Goal: Check status: Check status

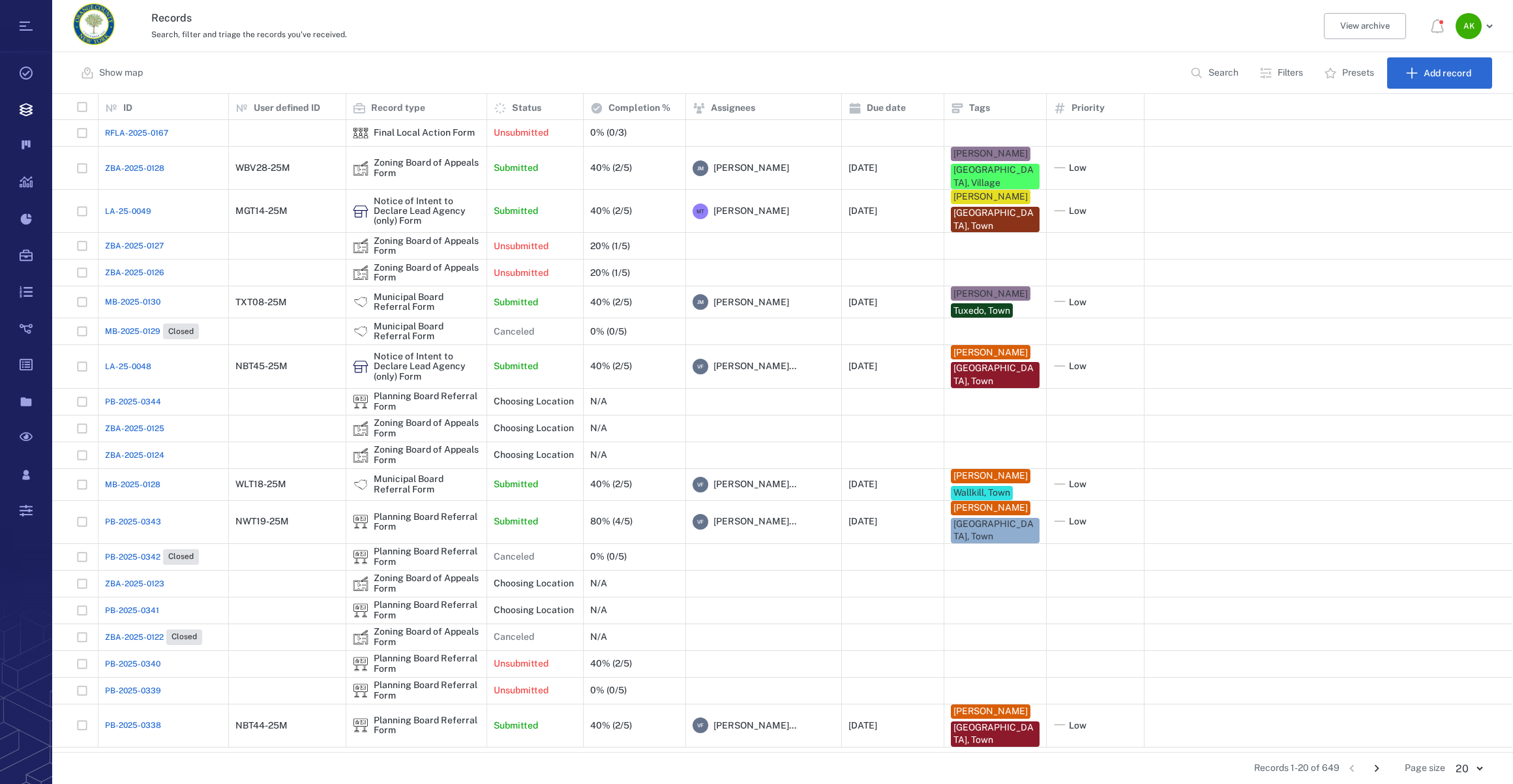
click at [1219, 72] on p "Search" at bounding box center [1223, 73] width 30 height 13
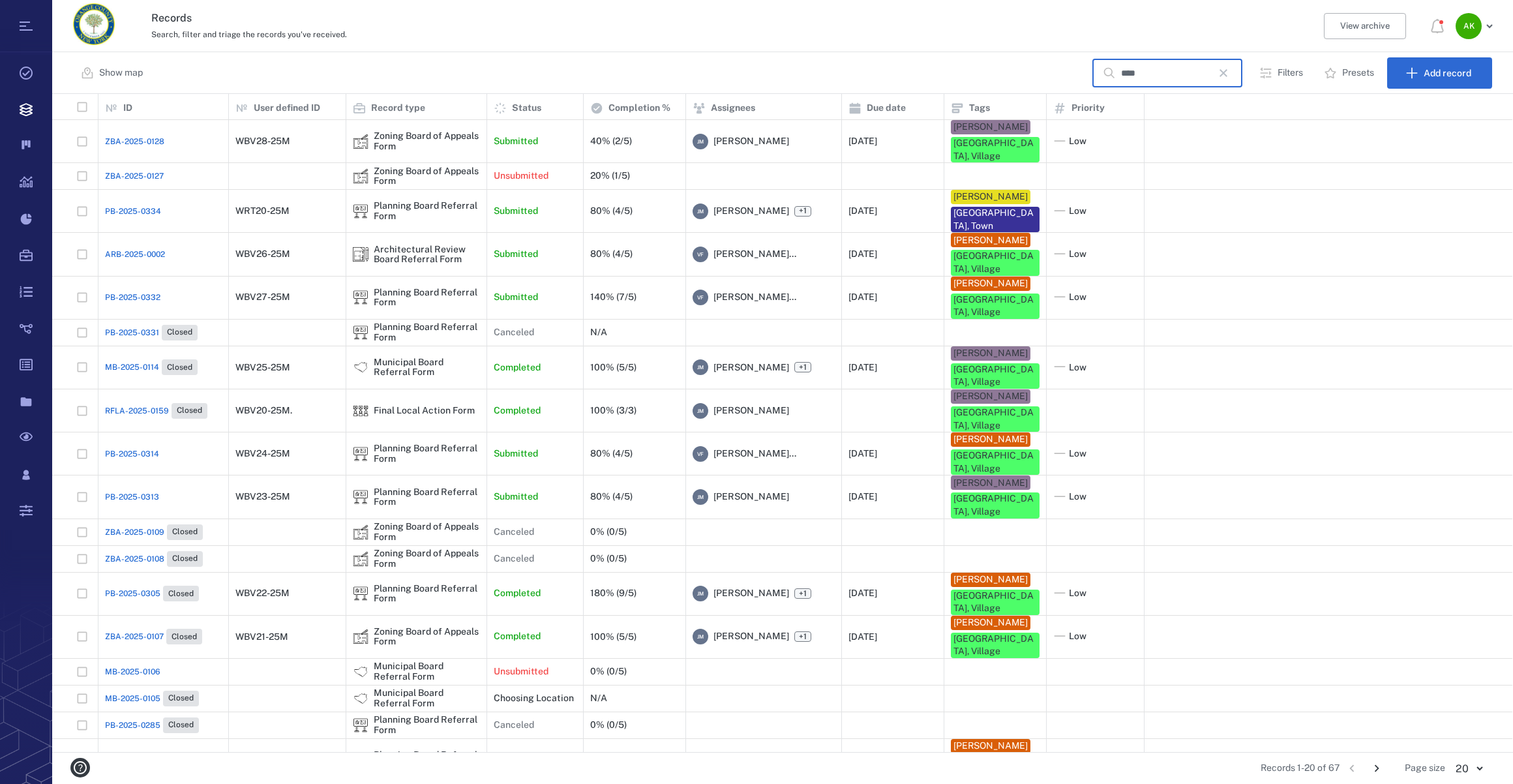
type input "****"
click at [129, 491] on span "PB-2025-0313" at bounding box center [132, 496] width 54 height 12
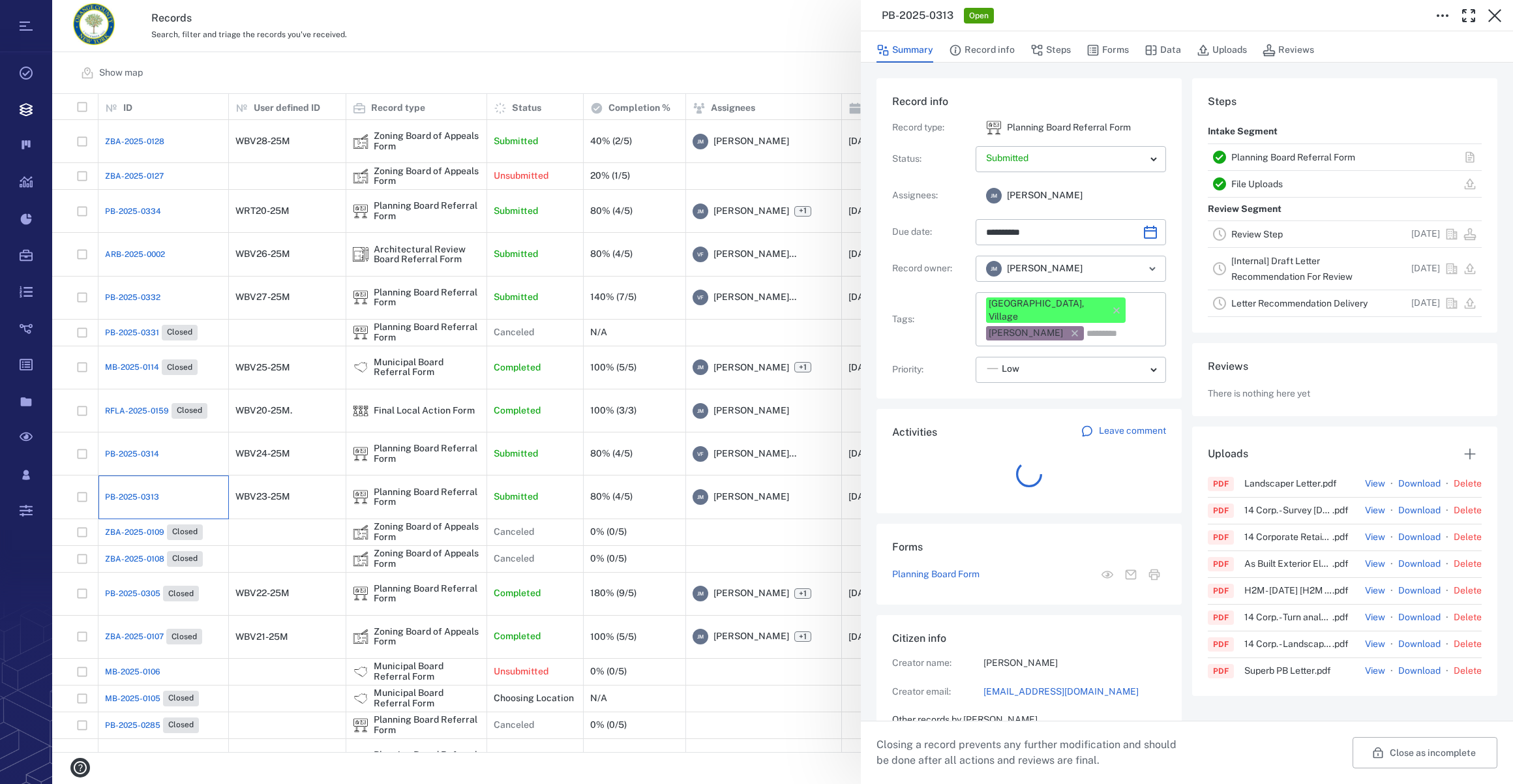
scroll to position [10, 9]
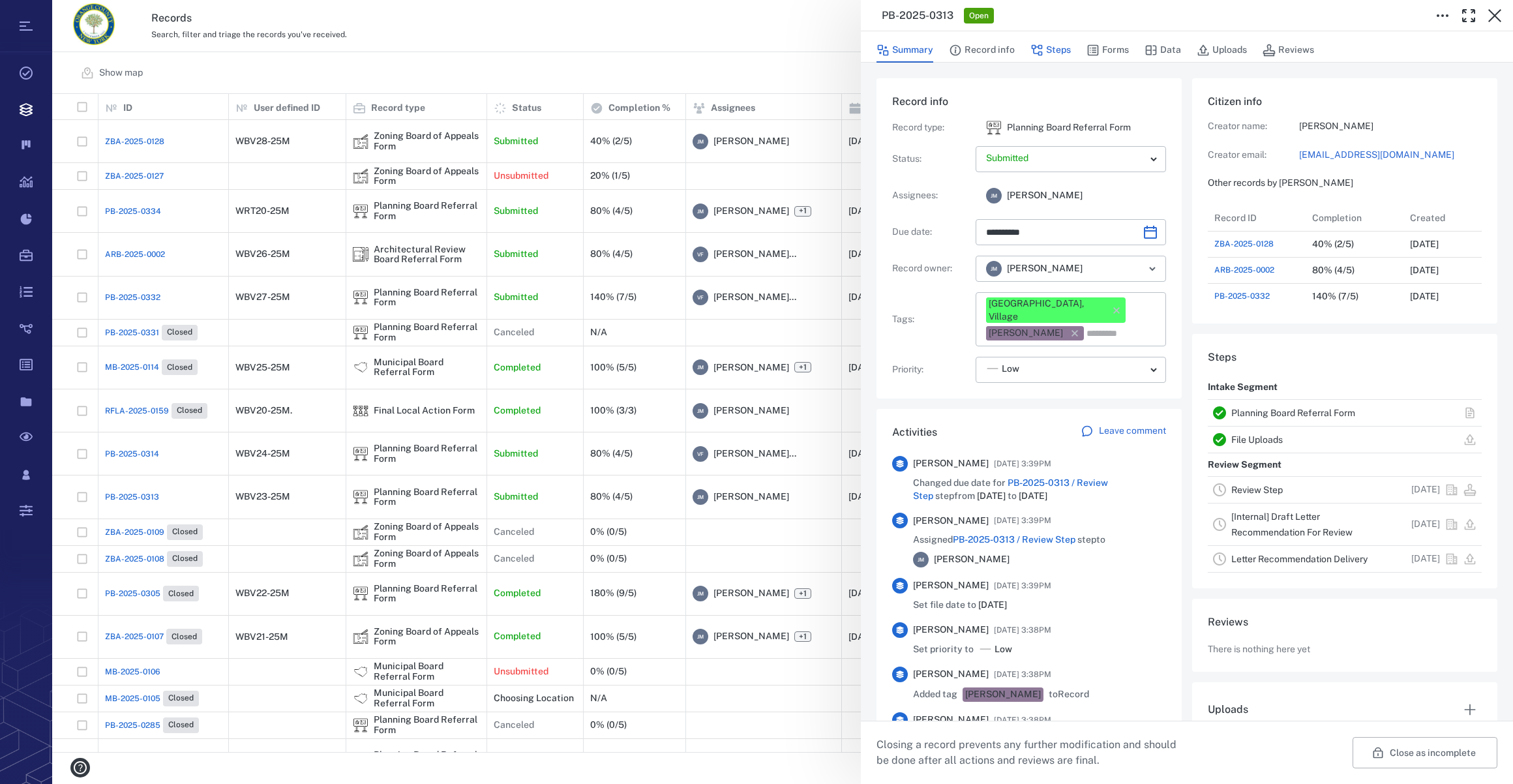
click at [1051, 51] on button "Steps" at bounding box center [1051, 50] width 40 height 25
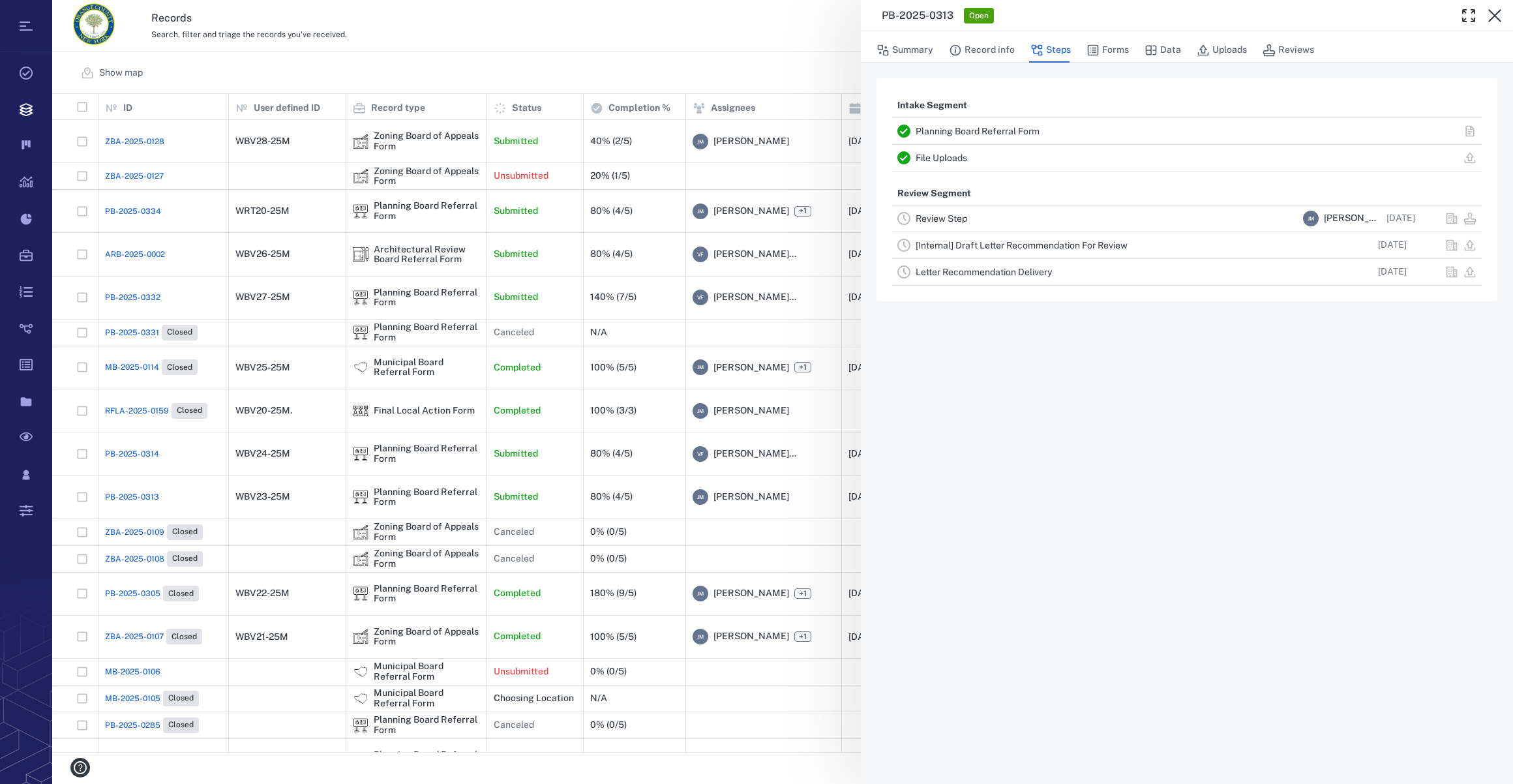
scroll to position [649, 1452]
click at [936, 216] on link "Review Step" at bounding box center [942, 218] width 52 height 11
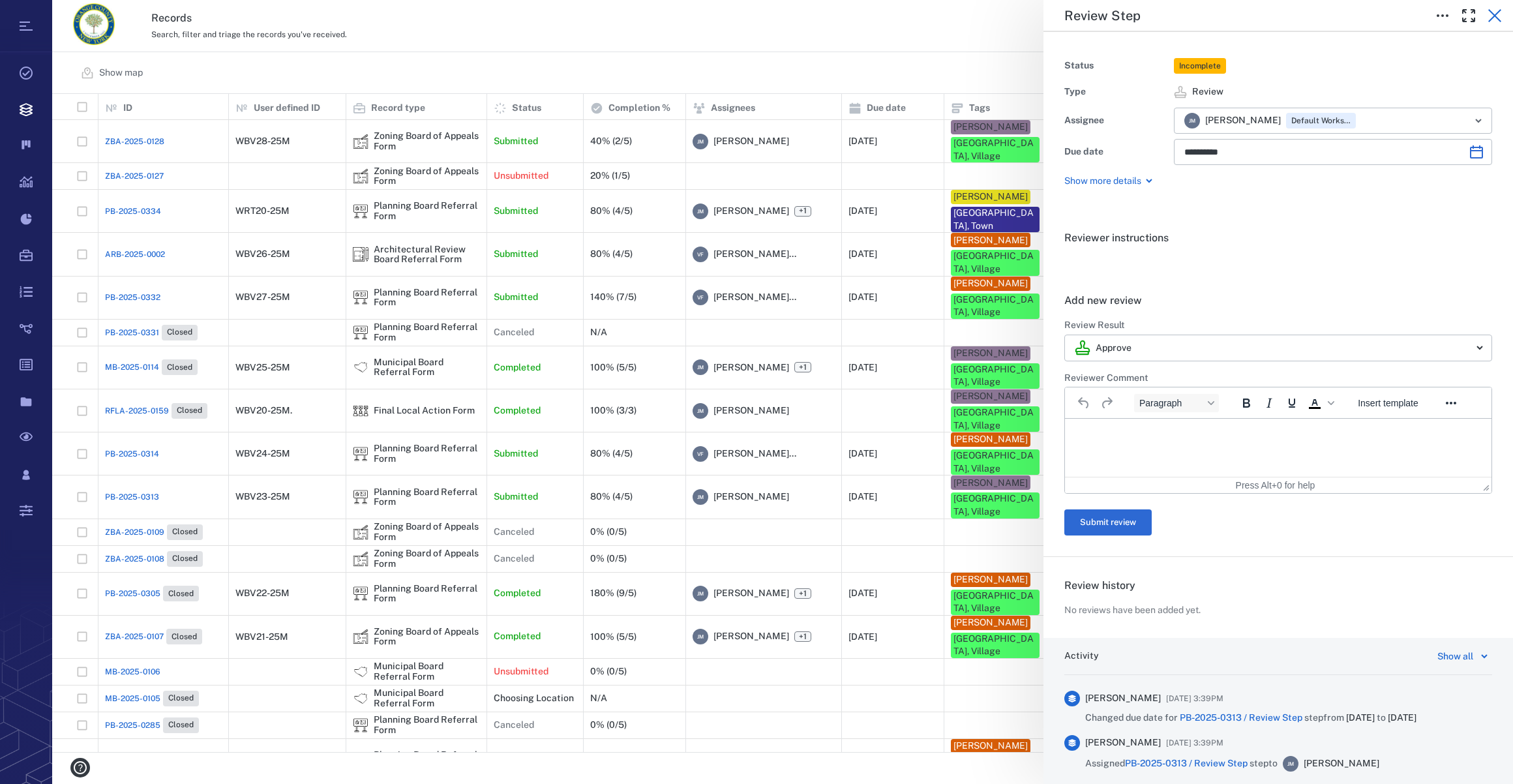
click at [1491, 18] on icon "button" at bounding box center [1495, 16] width 16 height 16
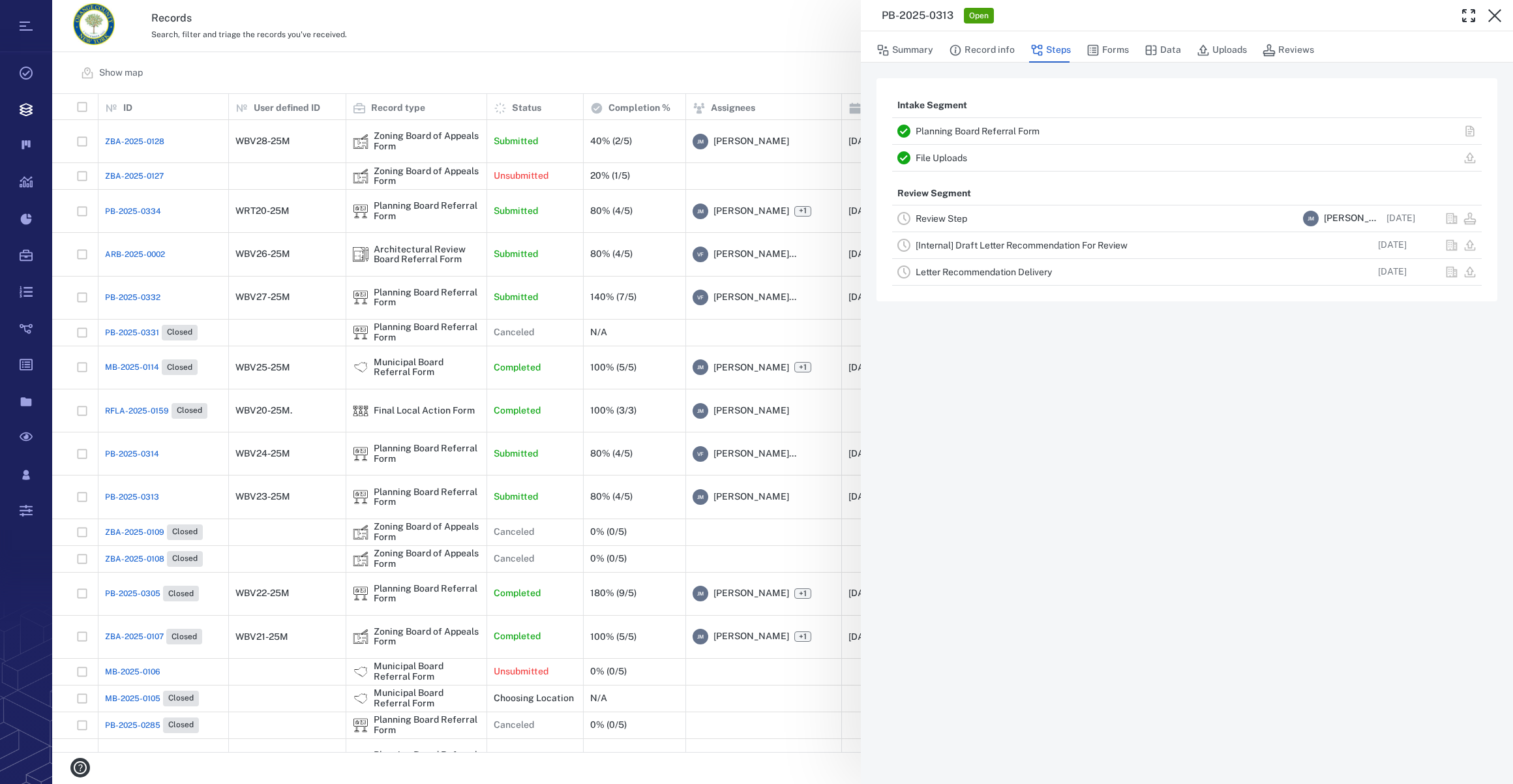
click at [927, 213] on link "Review Step" at bounding box center [942, 218] width 52 height 11
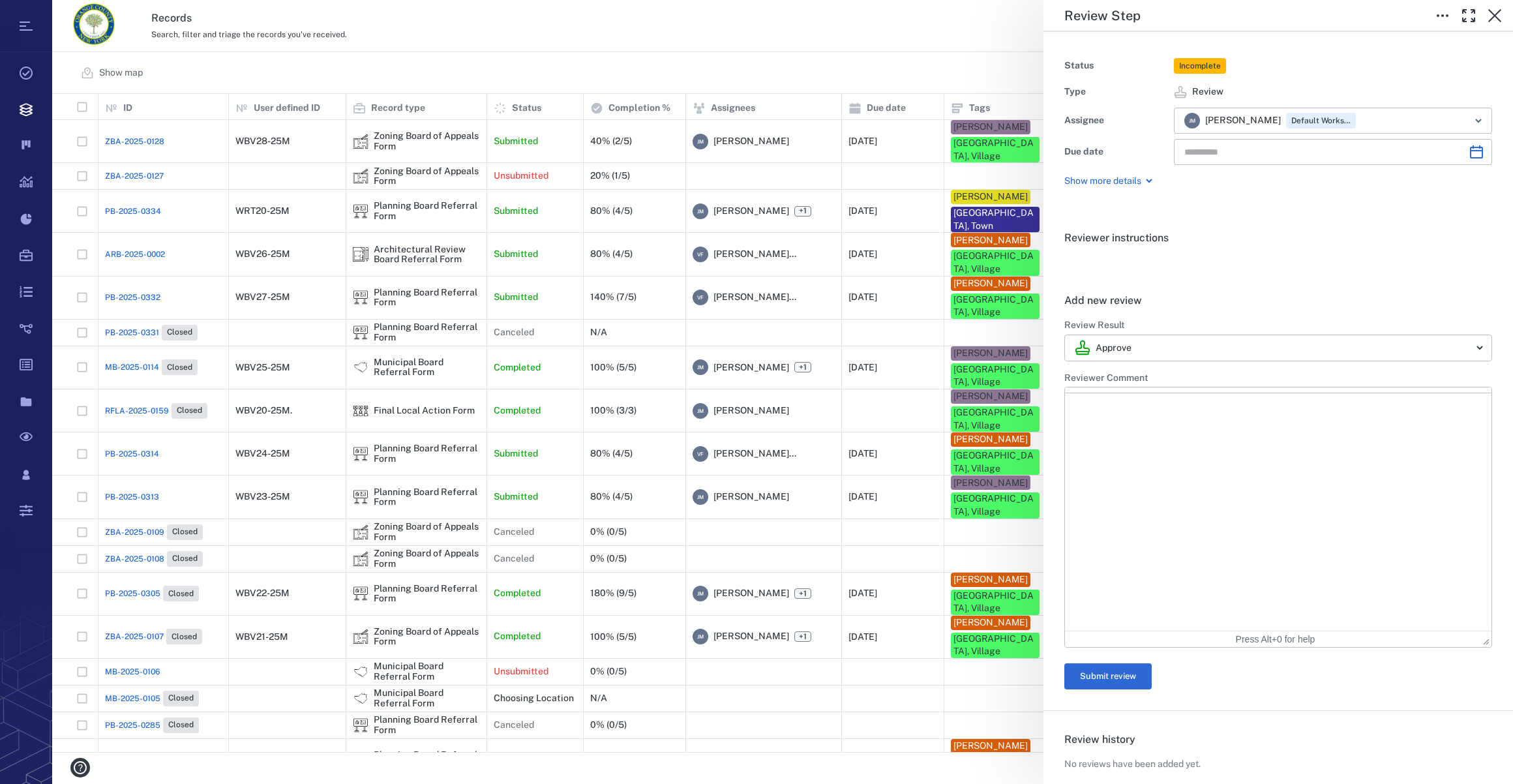
type input "**********"
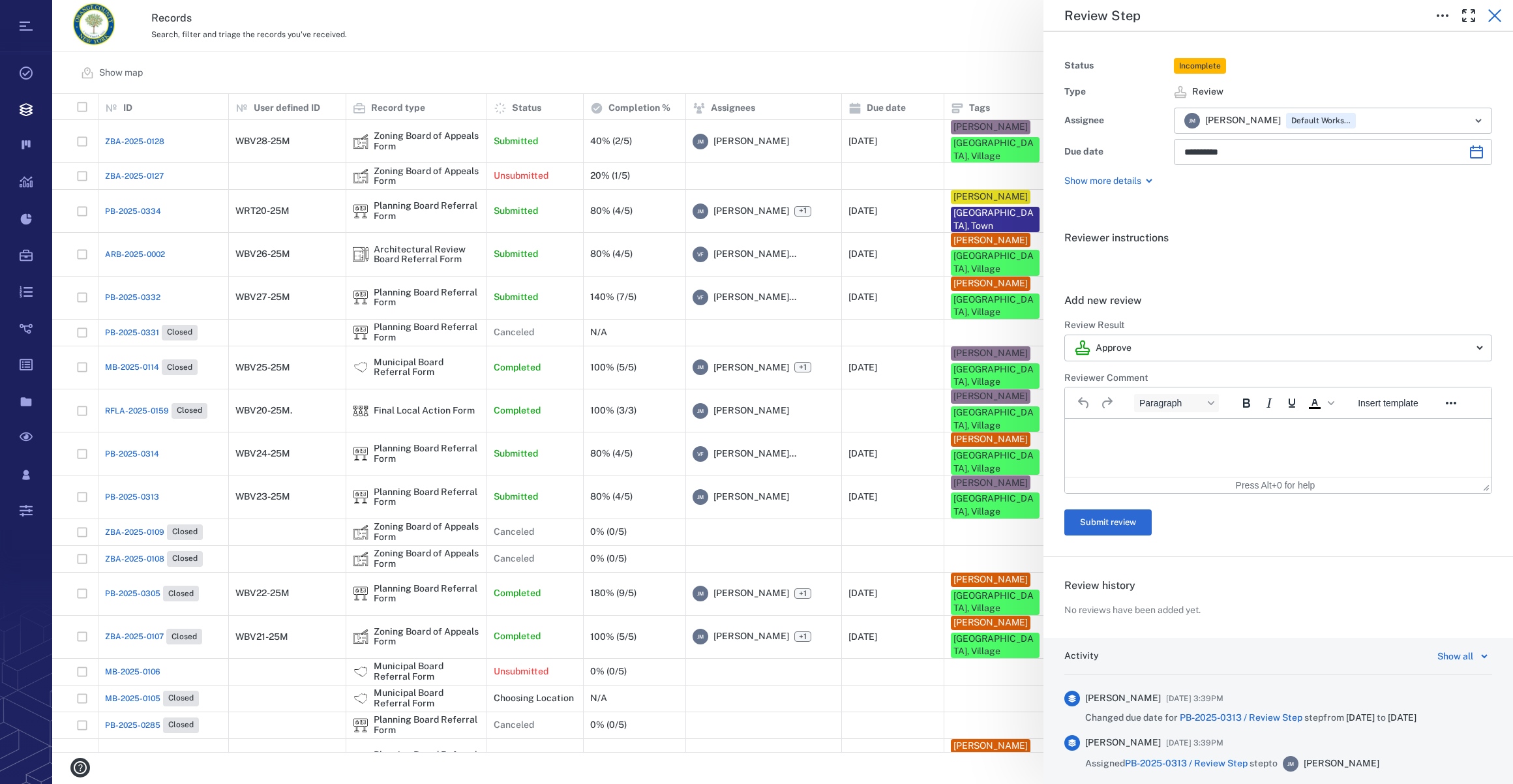
click at [1495, 16] on icon "button" at bounding box center [1495, 15] width 13 height 13
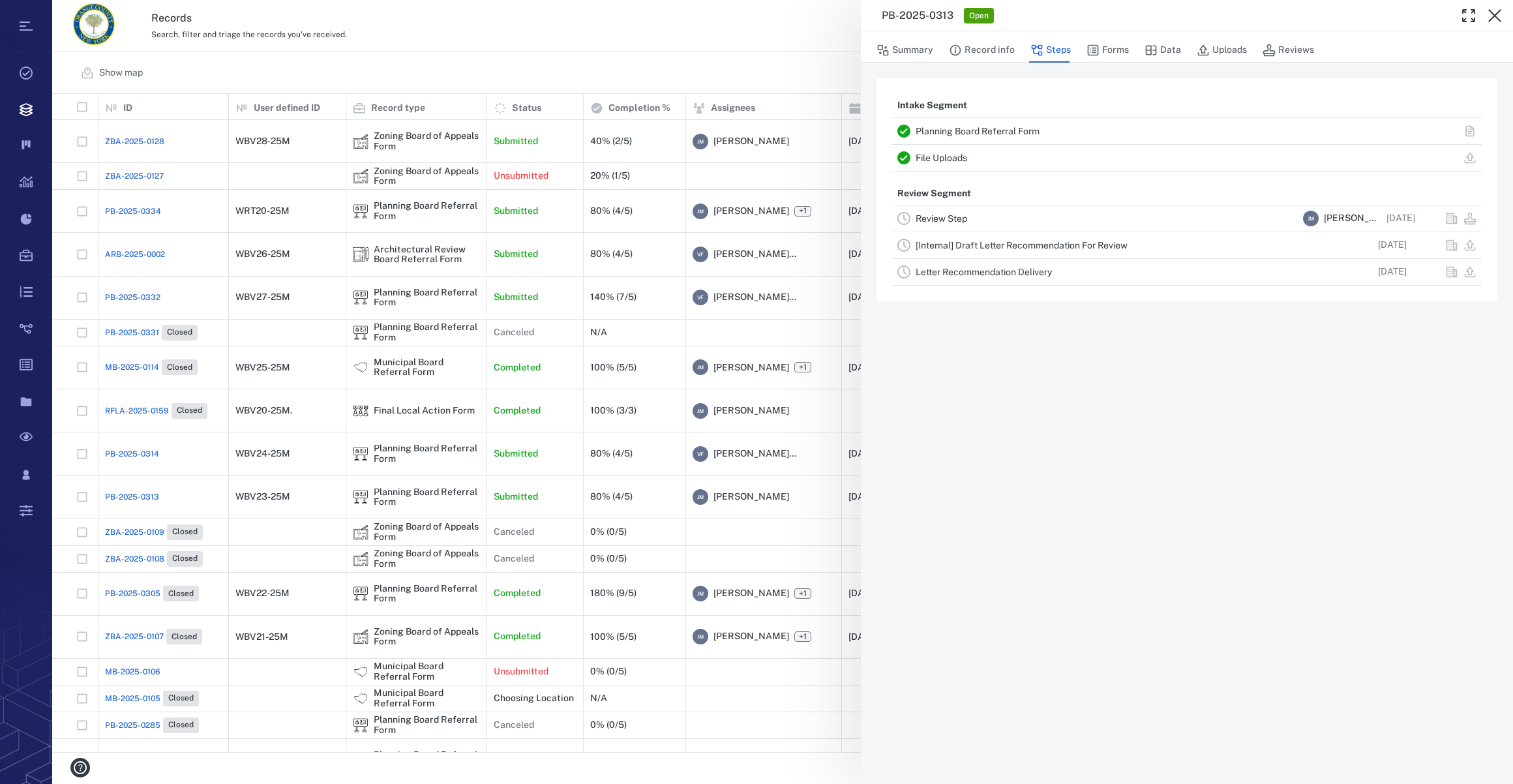
click at [135, 421] on div "PB-2025-0313 Open Summary Record info Steps Forms Data Uploads Reviews Intake S…" at bounding box center [783, 392] width 1461 height 784
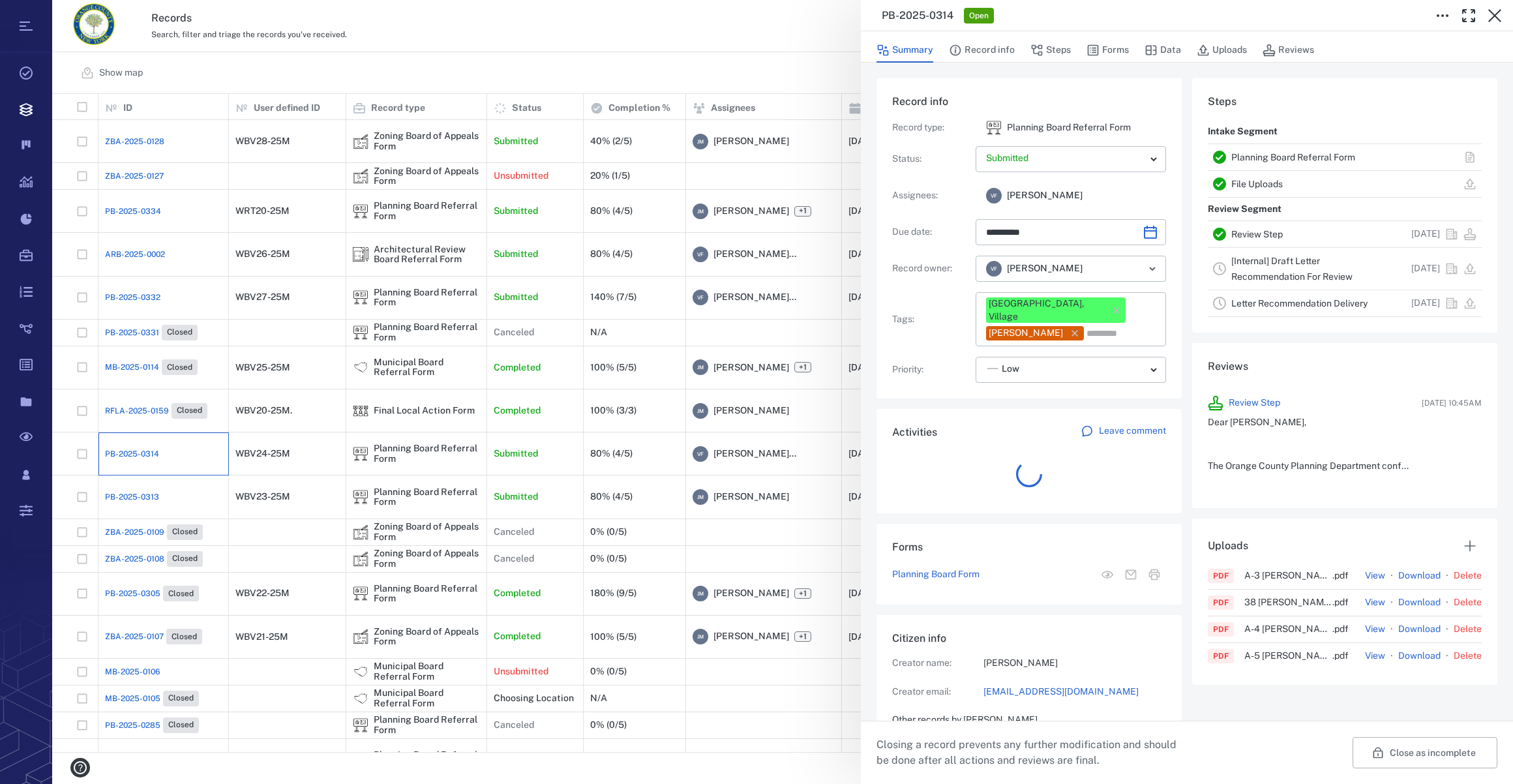
scroll to position [10, 9]
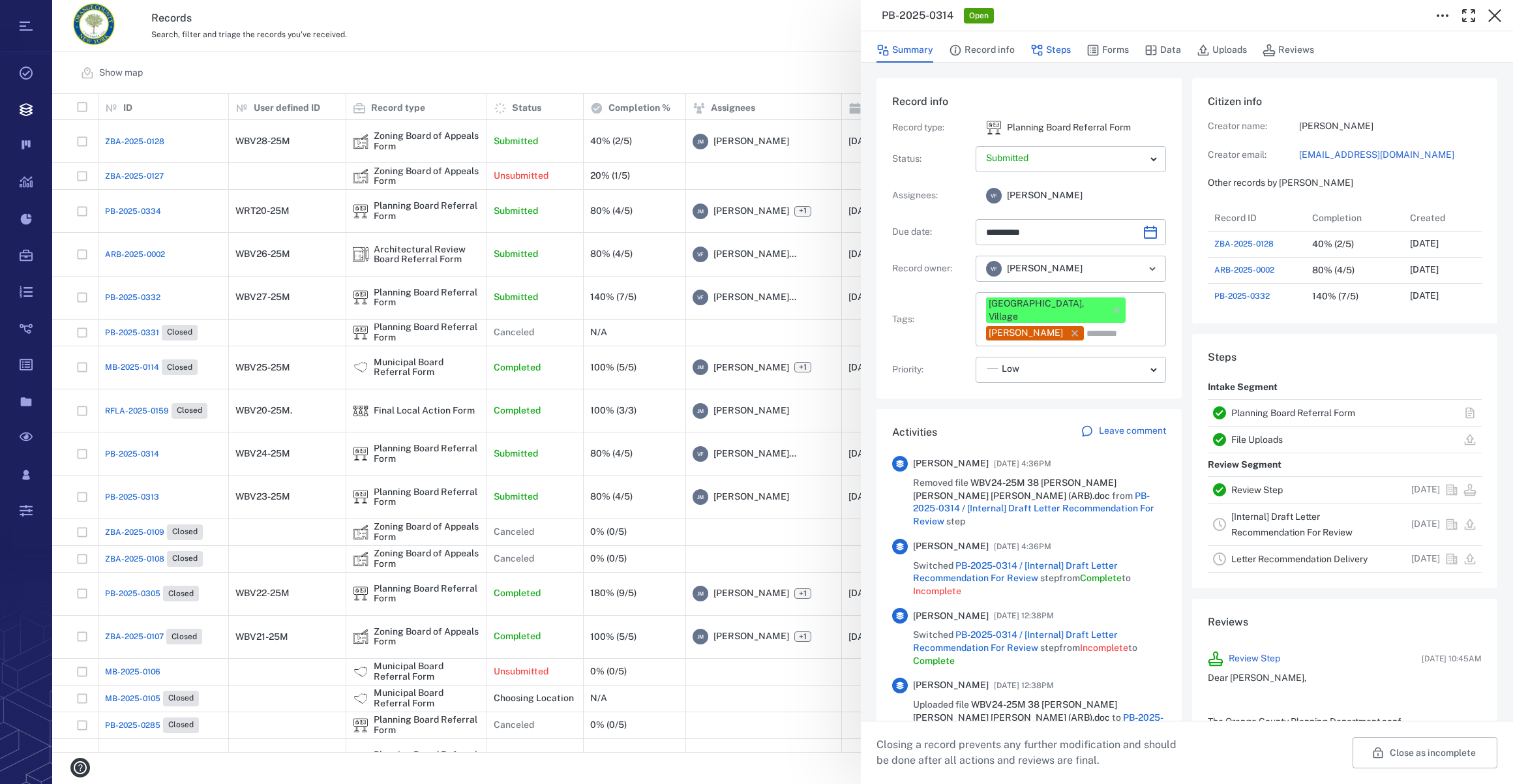
click at [1060, 45] on button "Steps" at bounding box center [1051, 50] width 40 height 25
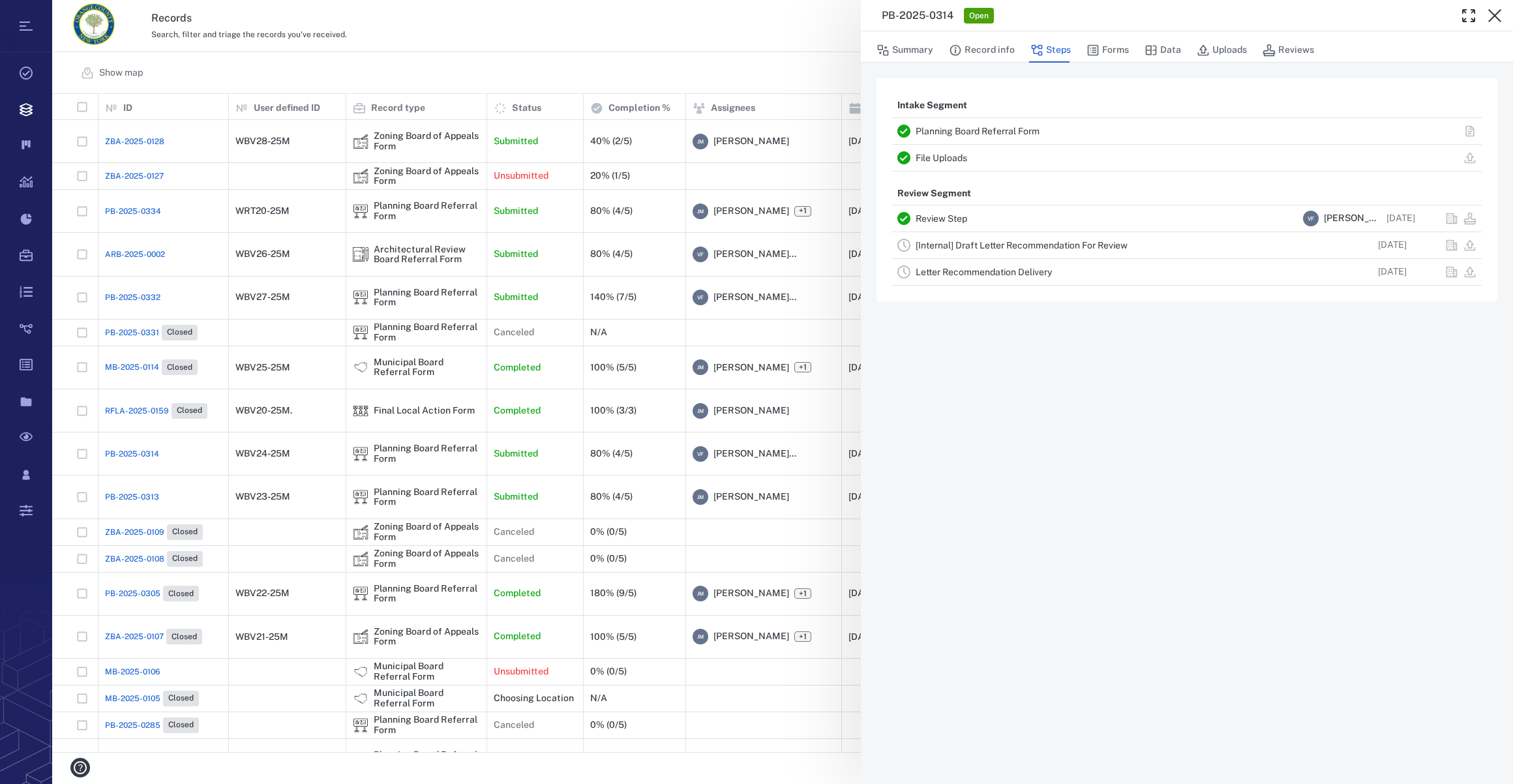
drag, startPoint x: 1497, startPoint y: 20, endPoint x: 1148, endPoint y: 47, distance: 350.0
click at [1497, 20] on icon "button" at bounding box center [1495, 16] width 16 height 16
